Goal: Contribute content: Contribute content

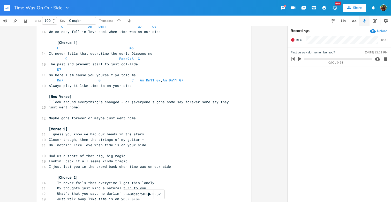
scroll to position [160, 0]
click at [82, 126] on pre "[Verse 2]" at bounding box center [141, 128] width 187 height 5
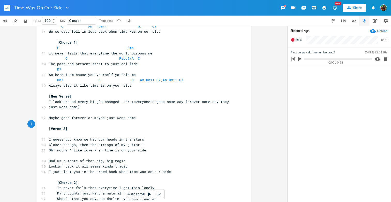
click at [48, 131] on pre "​" at bounding box center [141, 133] width 187 height 5
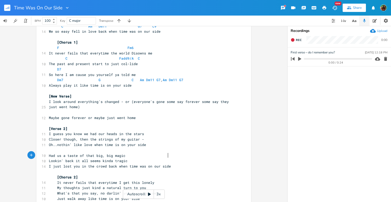
click at [171, 163] on pre "I just lost you in the crowd back when time was on our side" at bounding box center [141, 165] width 187 height 5
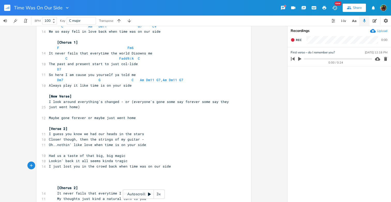
type textarea "L"
type textarea "To"
type textarea "onight the Moon's like apos"
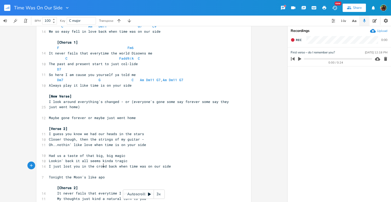
scroll to position [0, 35]
type textarea "polished little [PERSON_NAME]"
type textarea "l"
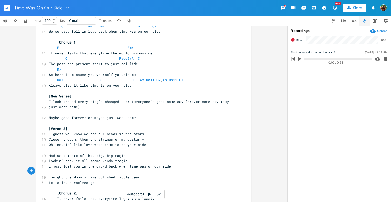
scroll to position [0, 28]
type textarea "Let's let ourselves go - out into the world"
type textarea "And openb"
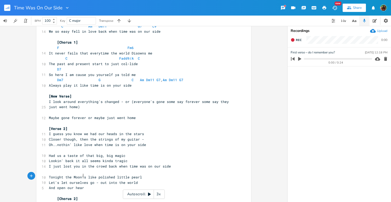
type textarea "our heart"
type textarea "s like back whth"
type textarea "ehn"
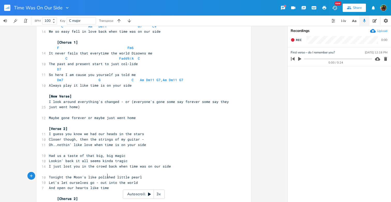
type textarea "time"
type textarea "time is on our side"
click at [92, 174] on span "Tonight the Moon's like polished little pearl" at bounding box center [95, 176] width 93 height 5
click at [94, 174] on span "Tonight the Moon's like polished little pearl" at bounding box center [95, 176] width 93 height 5
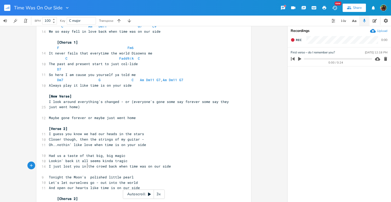
scroll to position [0, 1]
type textarea "is a"
click at [161, 174] on pre "Tonight the Moon is a polished little pearl" at bounding box center [141, 176] width 187 height 5
type textarea "out"
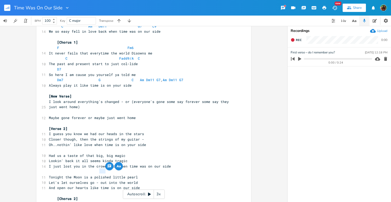
drag, startPoint x: 98, startPoint y: 172, endPoint x: 103, endPoint y: 171, distance: 5.2
click at [103, 180] on span "Let's let ourselves go - out into the world" at bounding box center [93, 182] width 89 height 5
click at [143, 180] on pre "Let's let ourselves go - out into the world" at bounding box center [141, 182] width 187 height 5
type textarea "(maybe justg"
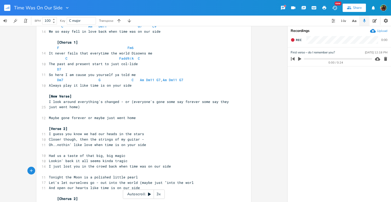
scroll to position [0, 20]
type textarea ""into the world""
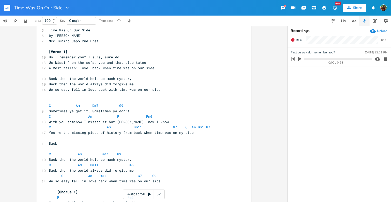
scroll to position [12, 0]
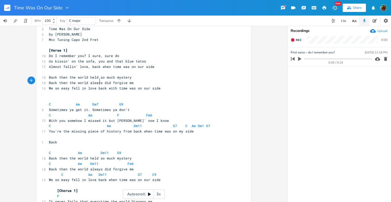
click at [97, 80] on span "Back then the world always did forgive me" at bounding box center [91, 82] width 85 height 5
click at [135, 75] on pre "Back then the world held so much mystery" at bounding box center [141, 77] width 187 height 5
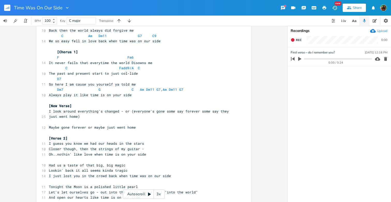
scroll to position [151, 0]
drag, startPoint x: 47, startPoint y: 186, endPoint x: 53, endPoint y: 186, distance: 6.0
click at [53, 195] on span "And open our hearts like time is on our side" at bounding box center [94, 197] width 91 height 5
type textarea "We'll"
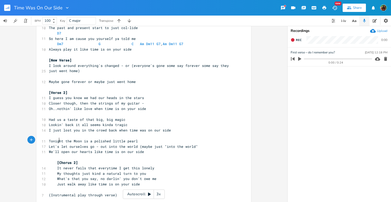
scroll to position [203, 0]
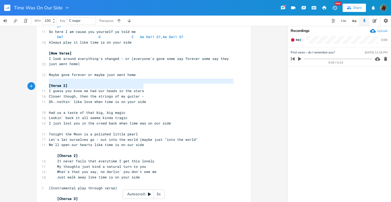
type textarea "I guess you know we had our heads in the stars Closer though, then the strings …"
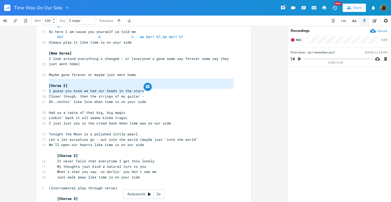
drag, startPoint x: 47, startPoint y: 81, endPoint x: 154, endPoint y: 92, distance: 107.0
click at [154, 92] on div "5 Time Was On Our Side 5 by [PERSON_NAME] 7 Mcc Tuning Capo 2nd Fret ​ [Verse 1…" at bounding box center [141, 37] width 187 height 404
click at [133, 164] on span "My thoughts just kind a natural turn to you" at bounding box center [97, 166] width 97 height 5
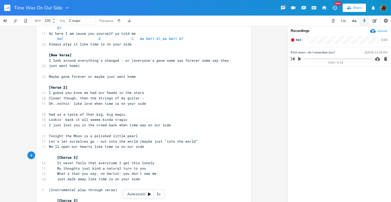
scroll to position [199, 0]
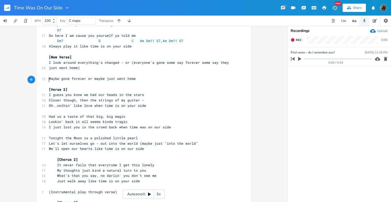
type textarea "[Verse 2] I guess you know we had our heads in the stars Closer though, then th…"
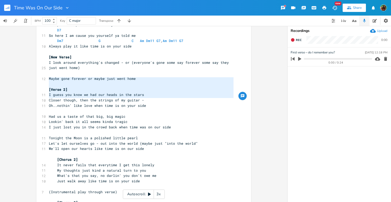
drag, startPoint x: 47, startPoint y: 80, endPoint x: 156, endPoint y: 102, distance: 111.3
click at [156, 102] on div "5 Time Was On Our Side 5 by [PERSON_NAME] 7 Mcc Tuning Capo 2nd Fret ​ [Verse 1…" at bounding box center [141, 41] width 187 height 404
click at [128, 103] on span "Oh..nothin' like love when time is on your side" at bounding box center [97, 105] width 97 height 5
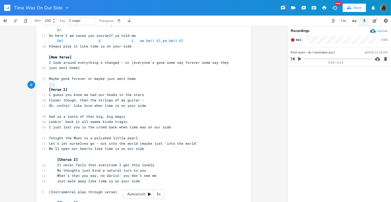
type textarea "I guess you know we had our heads in the stars Closer though, then the strings …"
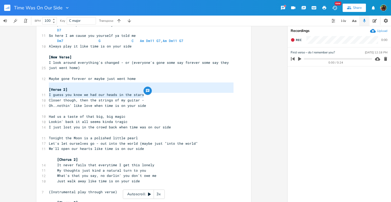
drag, startPoint x: 48, startPoint y: 86, endPoint x: 146, endPoint y: 95, distance: 99.1
click at [146, 95] on div "5 Time Was On Our Side 5 by [PERSON_NAME] 7 Mcc Tuning Capo 2nd Fret ​ [Verse 1…" at bounding box center [141, 41] width 187 height 404
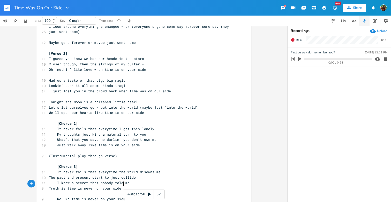
click at [134, 196] on pre "No, No time is never on your side" at bounding box center [141, 198] width 187 height 5
paste textarea
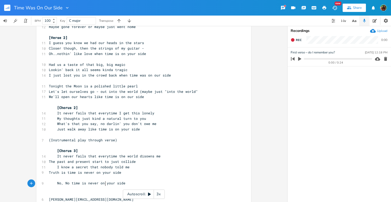
scroll to position [251, 0]
type textarea "[PERSON_NAME][EMAIL_ADDRESS][DOMAIN_NAME]"
drag, startPoint x: 54, startPoint y: 184, endPoint x: 116, endPoint y: 184, distance: 62.4
click at [116, 197] on pre "[PERSON_NAME][EMAIL_ADDRESS][DOMAIN_NAME]" at bounding box center [141, 199] width 187 height 5
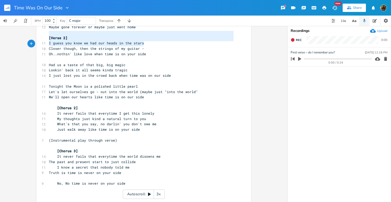
drag, startPoint x: 47, startPoint y: 34, endPoint x: 144, endPoint y: 45, distance: 96.9
type textarea "​I guess you know we had our heads in the stars Closer though, then the strings…"
click at [68, 191] on pre at bounding box center [141, 193] width 187 height 5
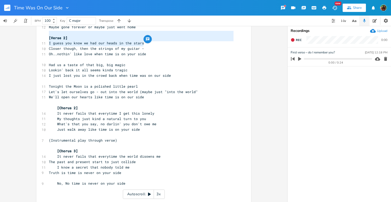
scroll to position [1, 0]
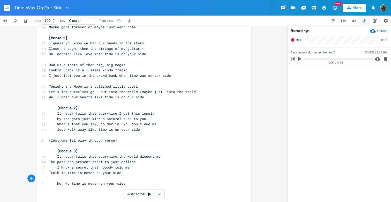
type textarea "​"
paste textarea
click at [49, 197] on span "Closer though, then the strings of my guitar -" at bounding box center [96, 199] width 95 height 5
click at [56, 191] on span "I guess you know we had our heads in the stars" at bounding box center [96, 193] width 95 height 5
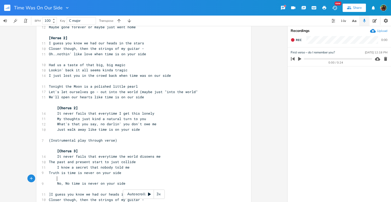
type textarea "]]"
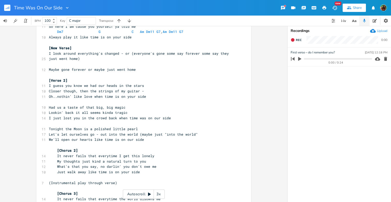
scroll to position [206, 0]
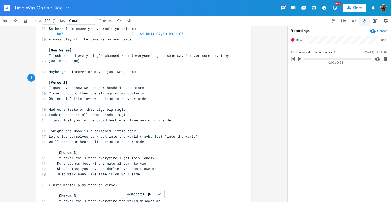
click at [49, 85] on span "I guess you know we had our heads in the stars" at bounding box center [96, 87] width 95 height 5
type textarea "I guess you know we had our heads in the stars Closer though, then the strings …"
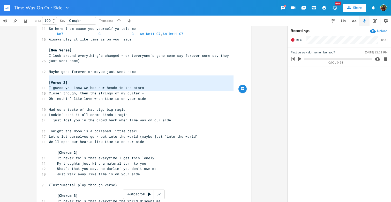
drag, startPoint x: 47, startPoint y: 78, endPoint x: 142, endPoint y: 93, distance: 95.6
click at [142, 93] on div "5 Time Was On Our Side 5 by [PERSON_NAME] 7 Mcc Tuning Capo 2nd Fret ​ [Verse 1…" at bounding box center [141, 47] width 187 height 431
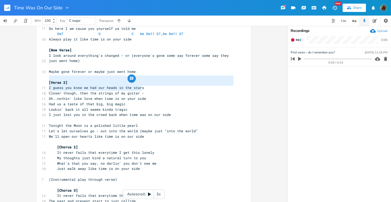
type textarea "I guess you know we had our heads in the stars Closer though, then the strings …"
drag, startPoint x: 47, startPoint y: 78, endPoint x: 144, endPoint y: 90, distance: 96.9
click at [144, 90] on div "5 Time Was On Our Side 5 by [PERSON_NAME] 7 Mcc Tuning Capo 2nd Fret ​ [Verse 1…" at bounding box center [141, 44] width 187 height 425
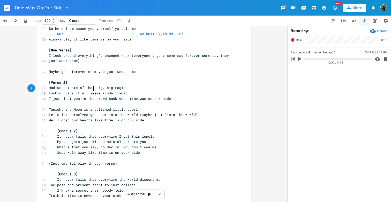
click at [91, 96] on span "I just lost you in the crowd back when time was on our side" at bounding box center [110, 98] width 122 height 5
click at [74, 117] on span "We'll open our hearts like time is on our side" at bounding box center [96, 119] width 95 height 5
click at [152, 123] on pre "​" at bounding box center [141, 125] width 187 height 5
click at [151, 117] on pre "We'll open our hearts like time is on our side" at bounding box center [141, 119] width 187 height 5
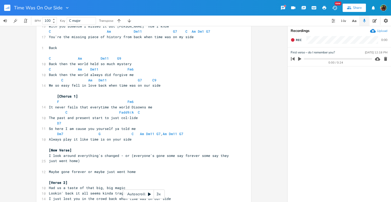
scroll to position [98, 0]
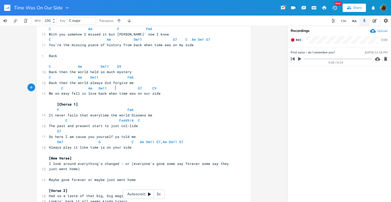
click at [114, 91] on span "We so easy fell in love back when time was on our side" at bounding box center [105, 93] width 112 height 5
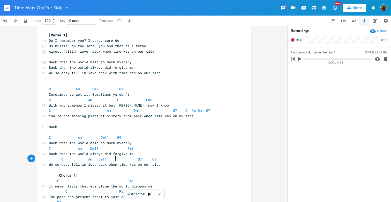
scroll to position [17, 0]
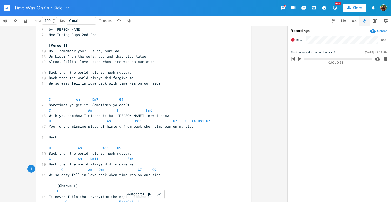
click at [90, 60] on span "Almost fallin' love, back when time was on our side" at bounding box center [102, 61] width 106 height 5
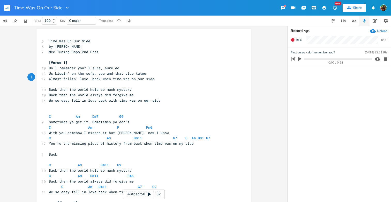
scroll to position [0, 0]
click at [157, 79] on pre "Almost fallin' love, back when time was on our side" at bounding box center [141, 78] width 187 height 5
type textarea "- alt =-"
type textarea "- there anit"
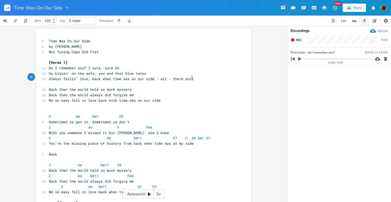
scroll to position [0, 15]
type textarea "int nothin' like love"
